Goal: Check status

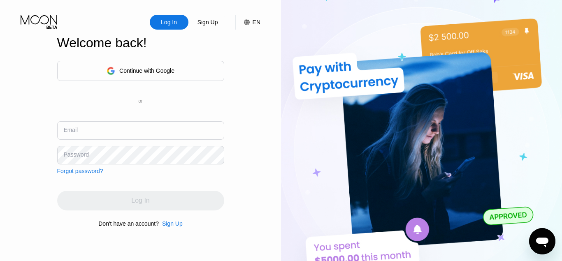
click at [98, 128] on input "text" at bounding box center [140, 130] width 167 height 19
type input "[EMAIL_ADDRESS][DOMAIN_NAME]"
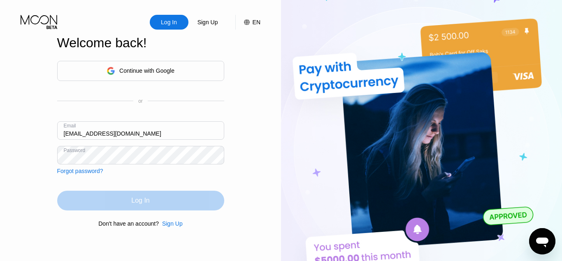
click at [139, 199] on div "Log In" at bounding box center [140, 201] width 18 height 8
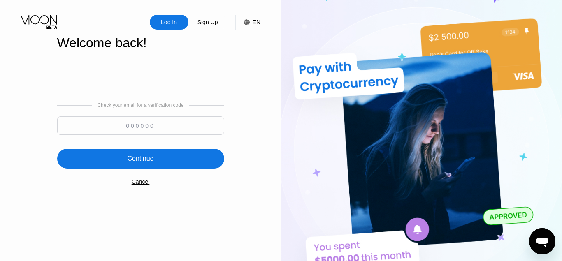
click at [129, 126] on input at bounding box center [140, 125] width 167 height 19
type input "983198"
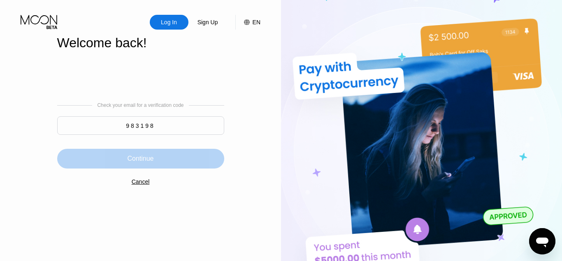
click at [141, 159] on div "Continue" at bounding box center [140, 159] width 26 height 8
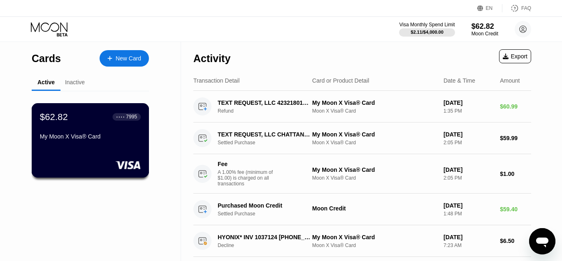
click at [93, 152] on div "$62.82 ● ● ● ● 7995 My Moon X Visa® Card" at bounding box center [91, 140] width 118 height 74
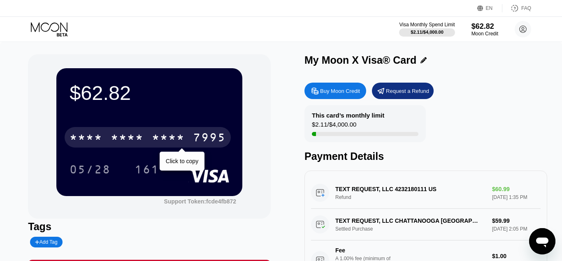
click at [129, 140] on div "* * * *" at bounding box center [127, 138] width 33 height 13
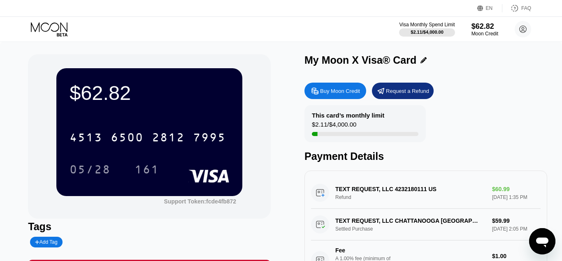
click at [63, 28] on icon at bounding box center [50, 29] width 38 height 14
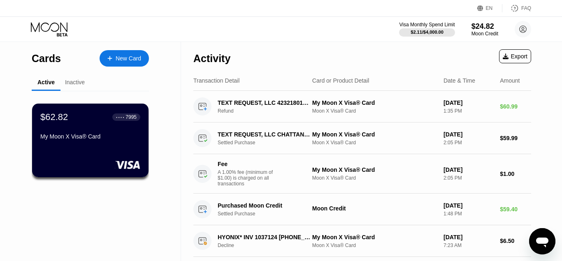
click at [53, 25] on icon at bounding box center [50, 29] width 38 height 14
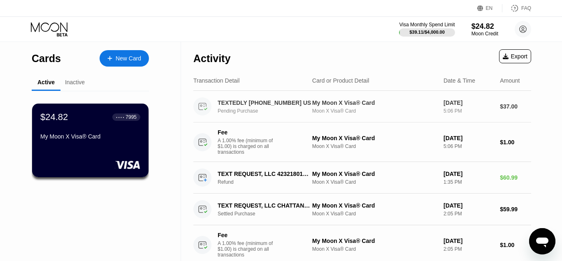
click at [257, 114] on div "Pending Purchase" at bounding box center [268, 111] width 101 height 6
